Goal: Navigation & Orientation: Understand site structure

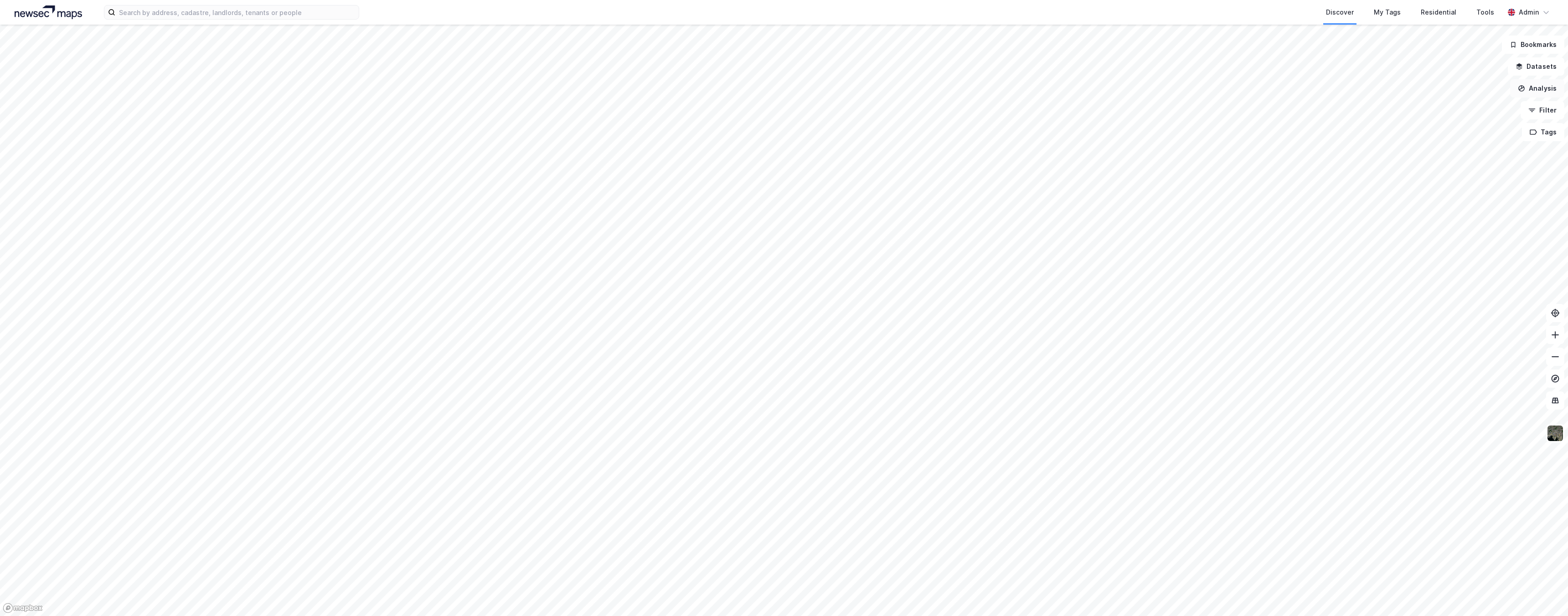
click at [1537, 90] on button "Analysis" at bounding box center [1537, 88] width 55 height 18
click at [1539, 62] on button "Datasets" at bounding box center [1536, 66] width 57 height 18
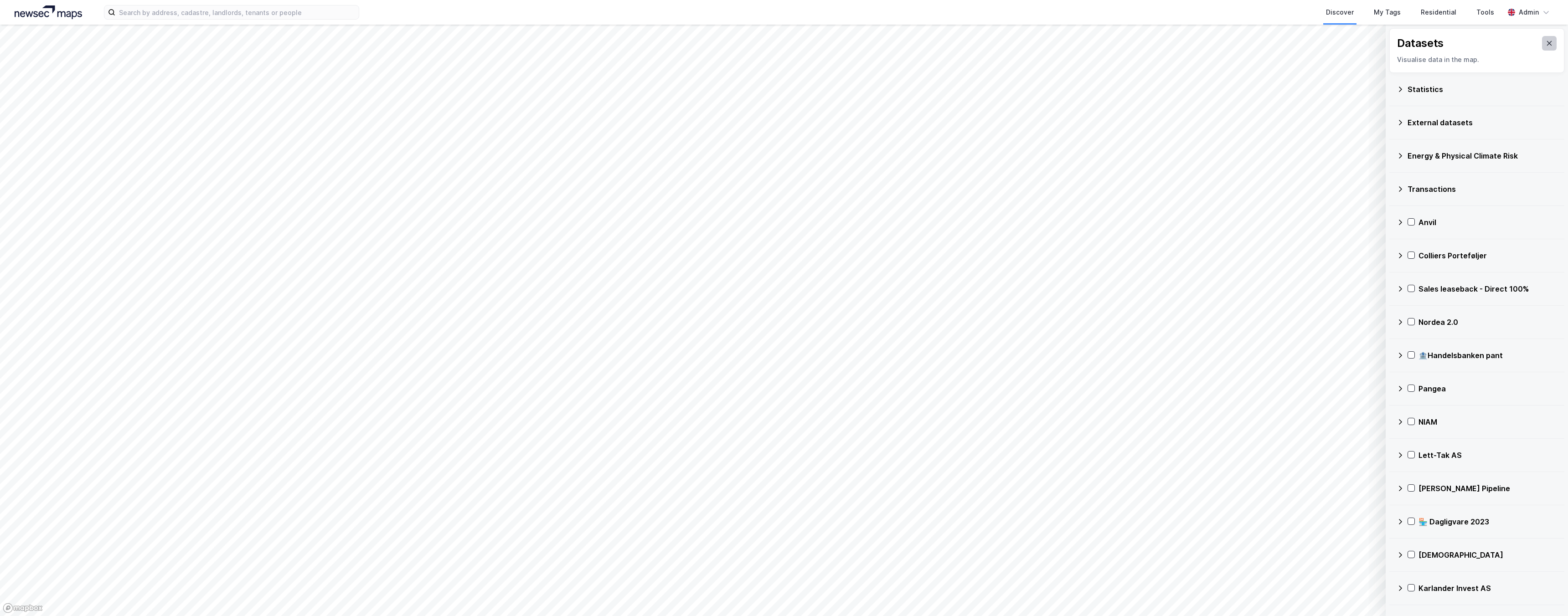
click at [1552, 43] on icon at bounding box center [1549, 43] width 7 height 7
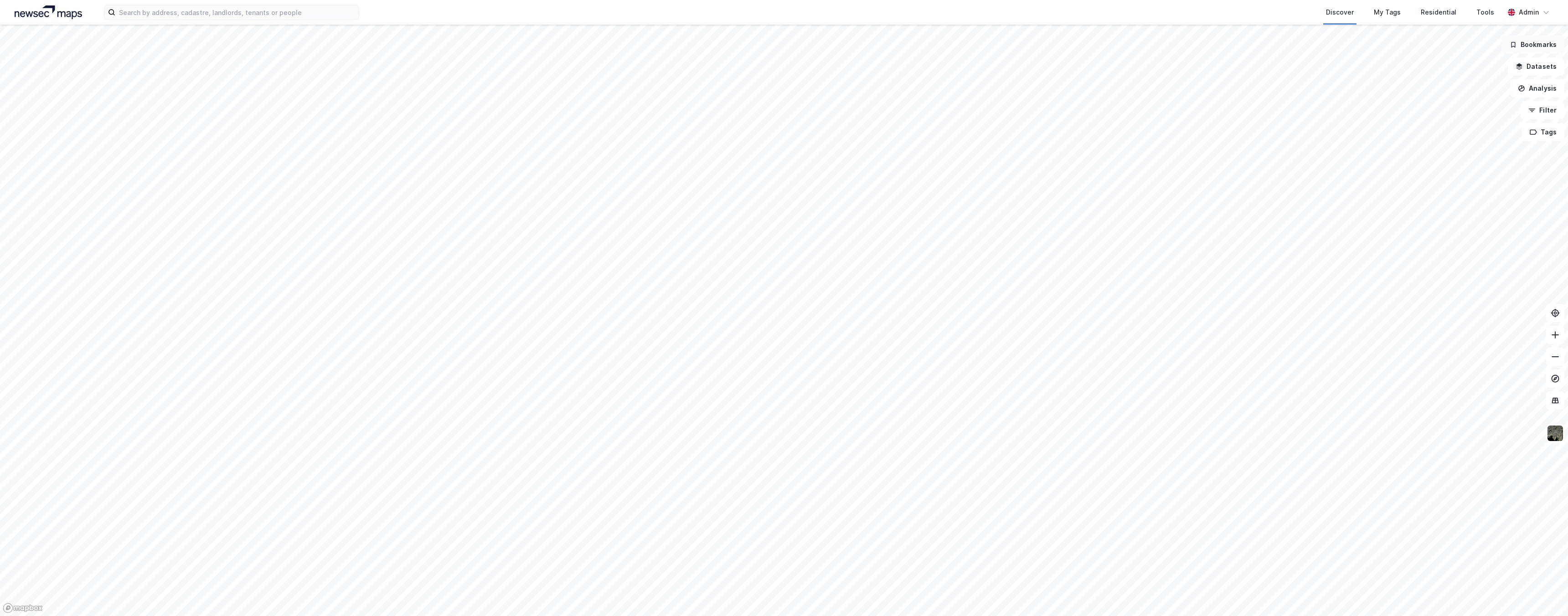
click at [1536, 43] on button "Bookmarks" at bounding box center [1533, 45] width 62 height 18
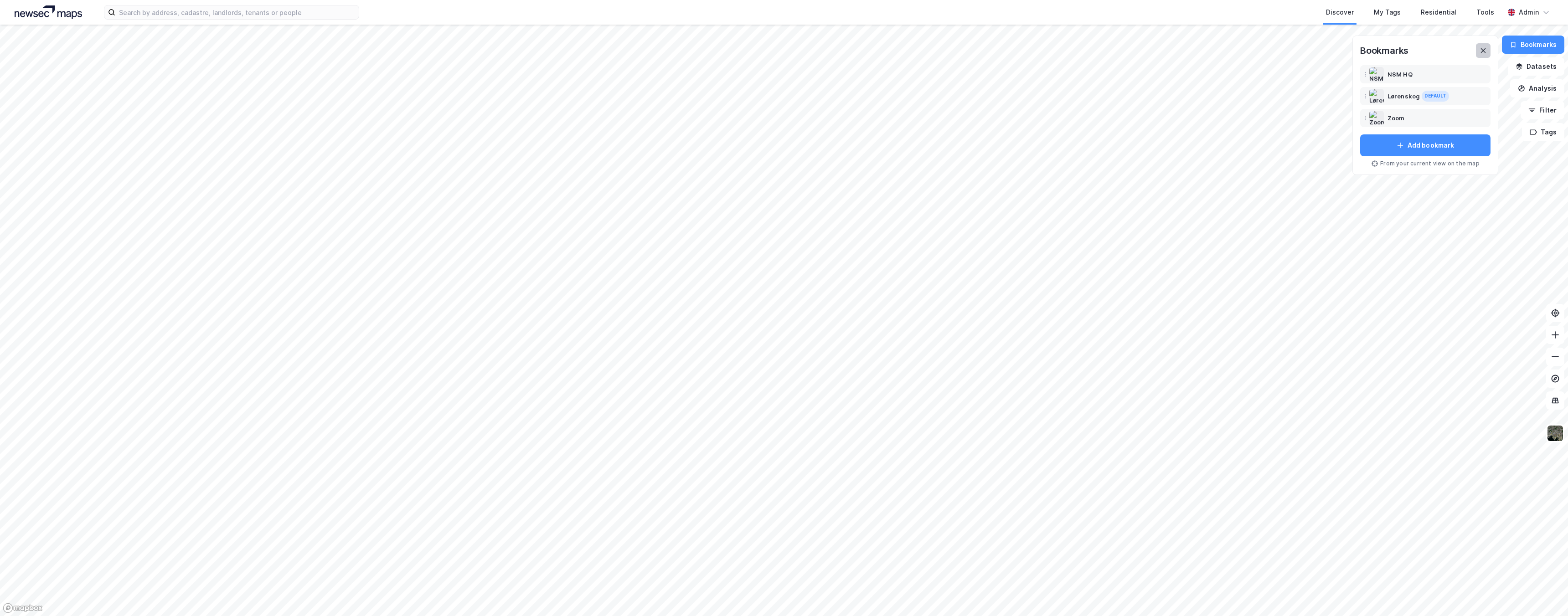
click at [1487, 52] on icon at bounding box center [1483, 50] width 7 height 7
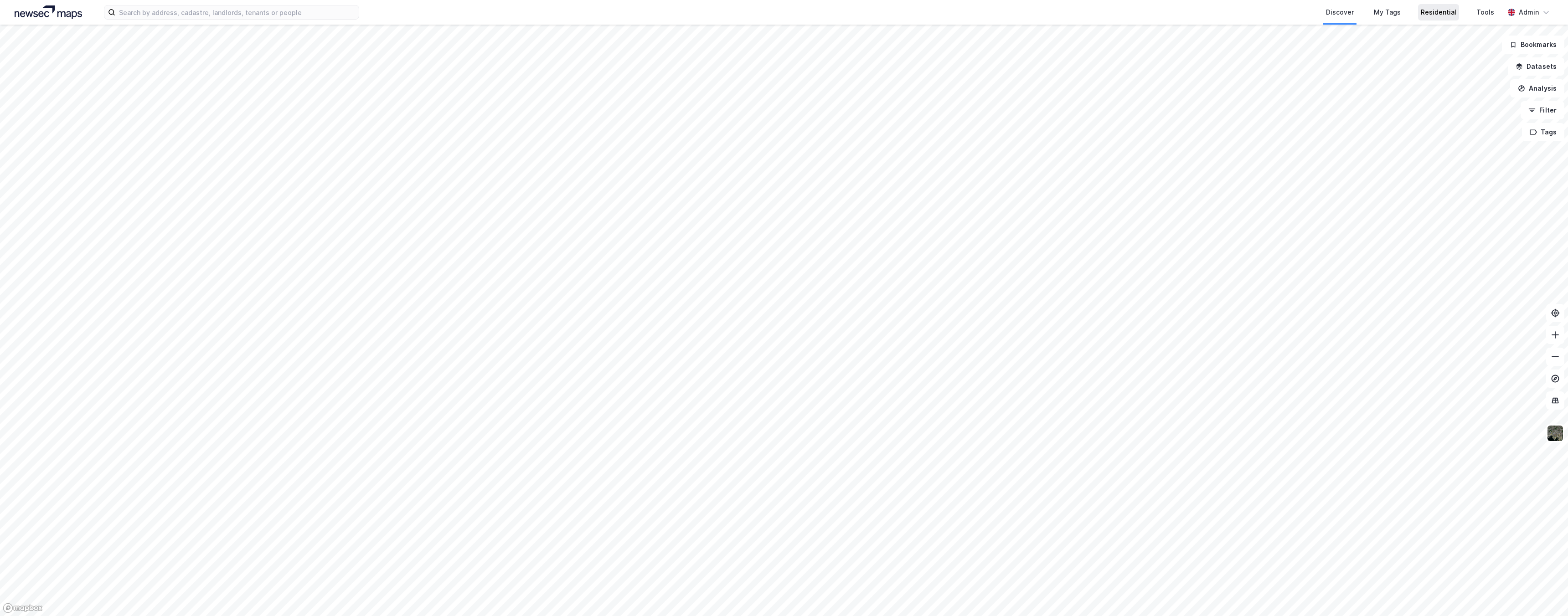
click at [1443, 11] on div "Residential" at bounding box center [1439, 13] width 36 height 11
click at [69, 13] on img at bounding box center [48, 13] width 67 height 14
click at [1480, 16] on div "Tools" at bounding box center [1485, 13] width 17 height 11
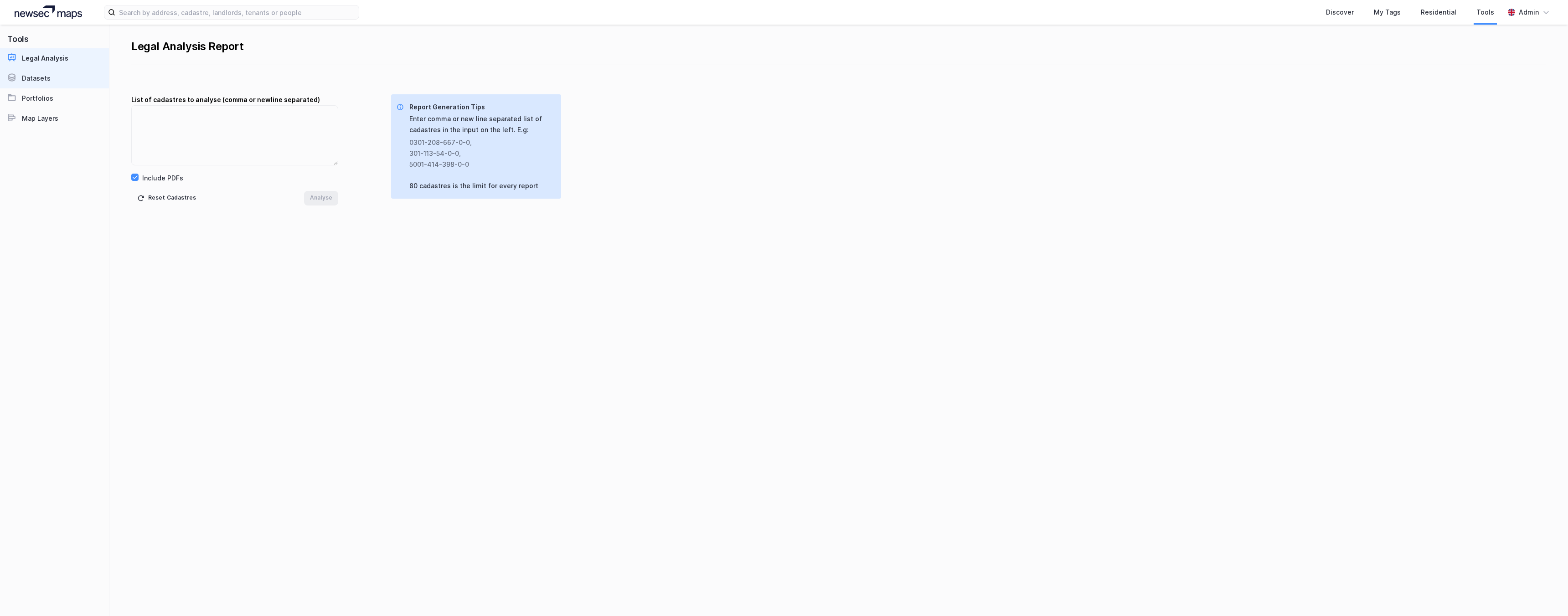
click at [34, 75] on div "Datasets" at bounding box center [36, 78] width 29 height 11
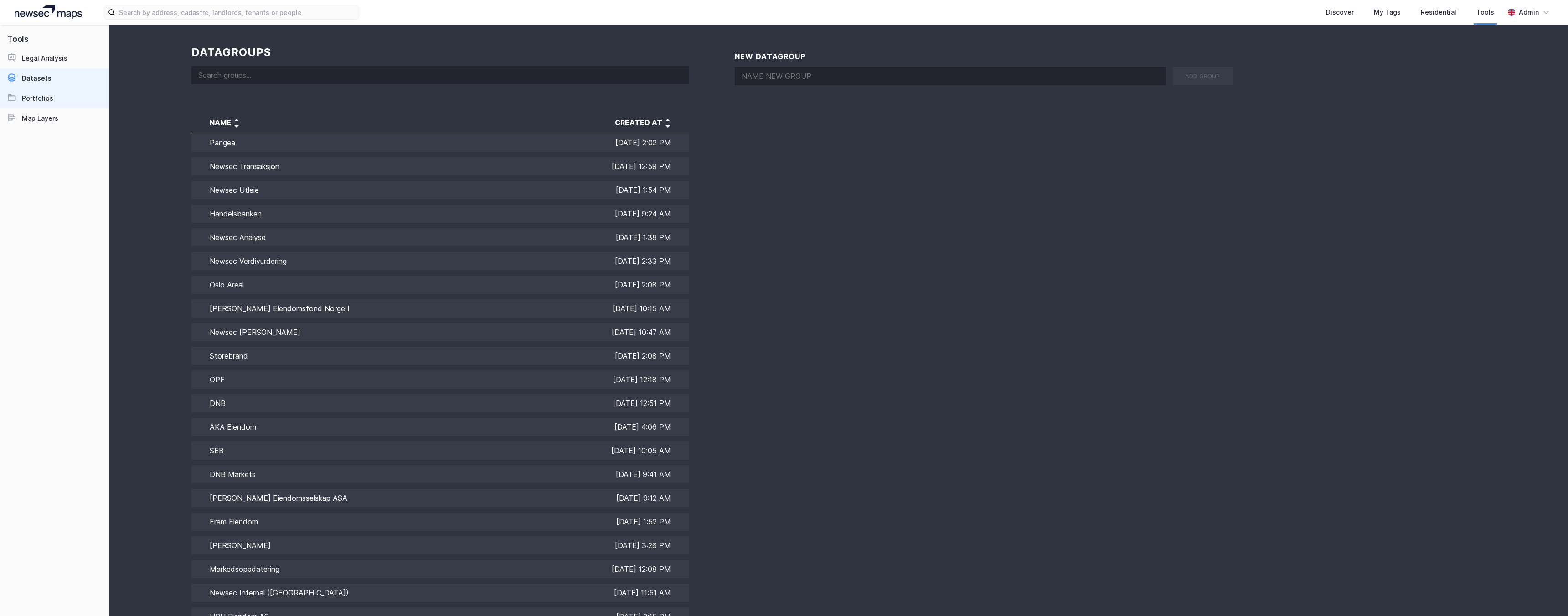
click at [52, 92] on link "Portfolios" at bounding box center [55, 98] width 109 height 20
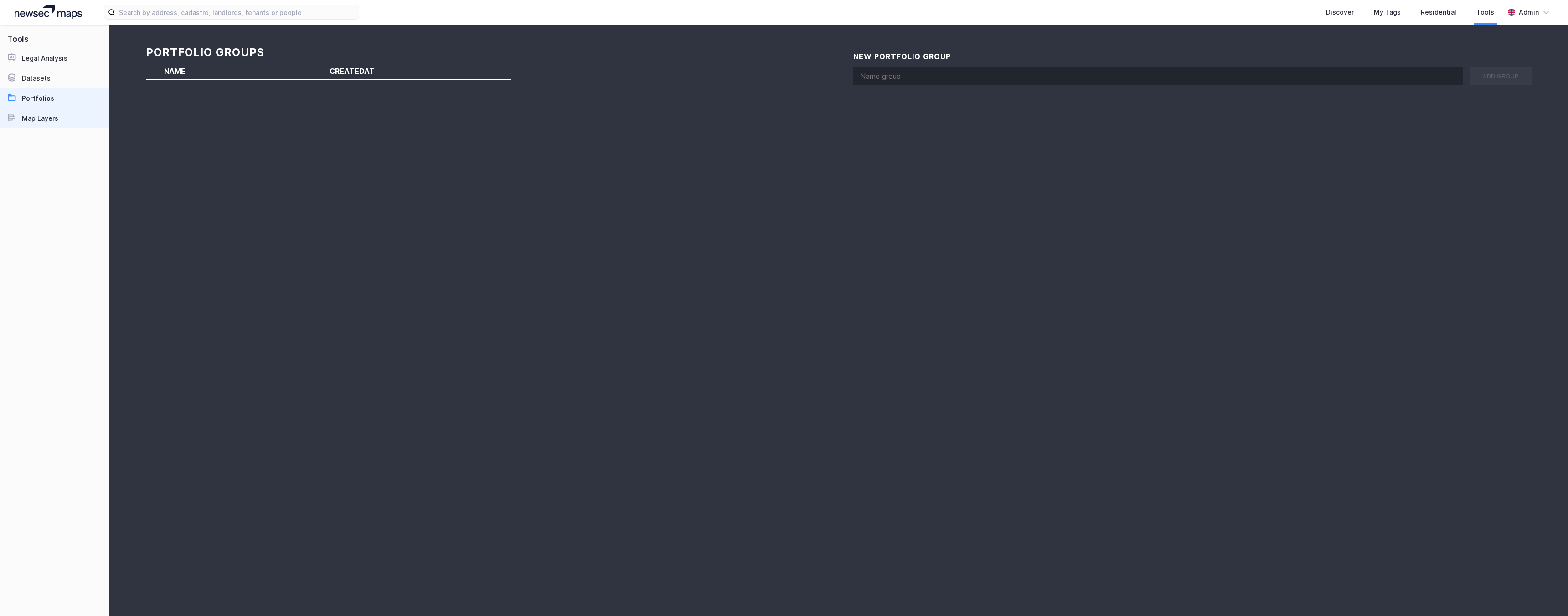
click at [53, 120] on div "Map Layers" at bounding box center [40, 119] width 36 height 11
